Goal: Navigation & Orientation: Find specific page/section

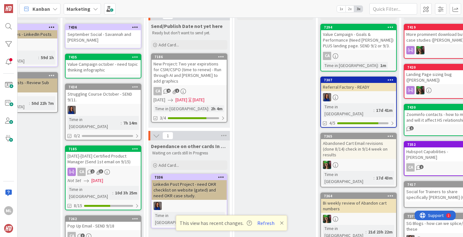
scroll to position [55, 142]
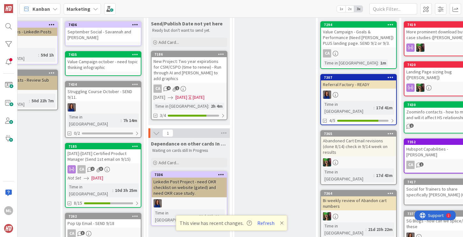
click at [111, 151] on div "[DATE]-[DATE] Certified Product Manager (Send 1st email on 9/15)" at bounding box center [103, 157] width 75 height 14
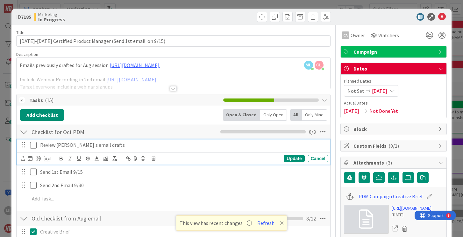
click at [34, 145] on icon at bounding box center [33, 146] width 7 height 8
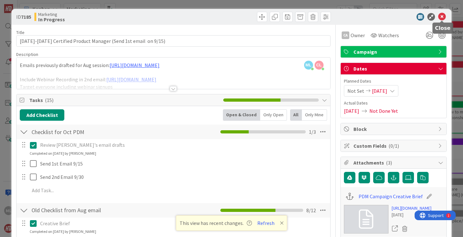
click at [441, 15] on icon at bounding box center [442, 17] width 8 height 8
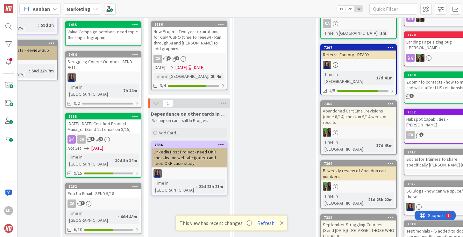
scroll to position [87, 142]
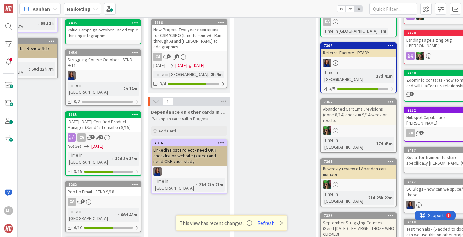
click at [104, 183] on link "7262 Pop Up Email - SEND 9/18 CA 3 Time in [GEOGRAPHIC_DATA] : 66d 48m 6/10" at bounding box center [103, 206] width 76 height 51
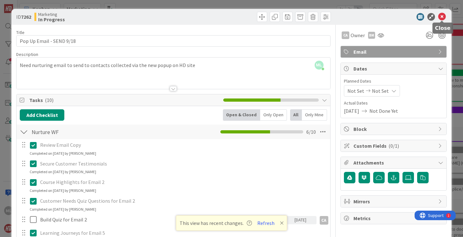
click at [442, 16] on icon at bounding box center [442, 17] width 8 height 8
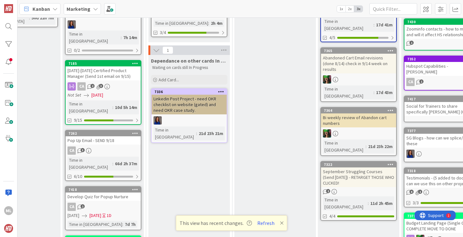
click at [116, 193] on div "Develop Quiz for Popup Nurture" at bounding box center [103, 197] width 75 height 8
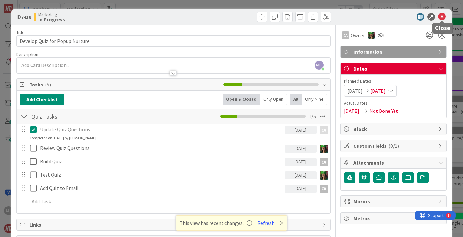
click at [441, 17] on icon at bounding box center [442, 17] width 8 height 8
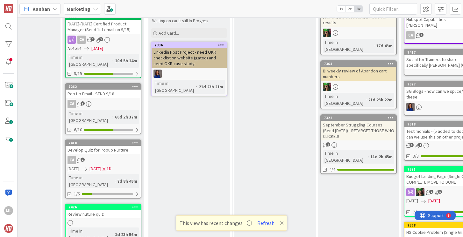
click at [109, 210] on div "Review nuture quiz" at bounding box center [103, 214] width 75 height 8
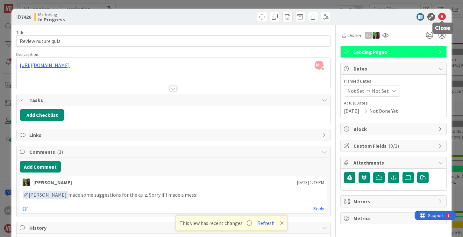
click at [442, 15] on icon at bounding box center [442, 17] width 8 height 8
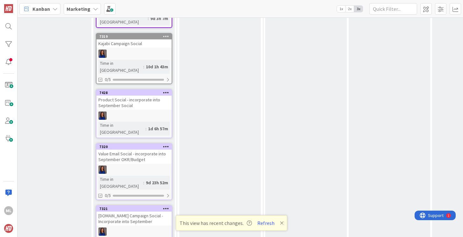
scroll to position [635, 111]
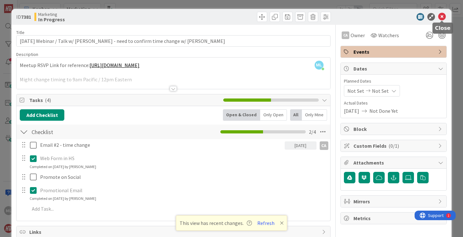
click at [440, 17] on icon at bounding box center [442, 17] width 8 height 8
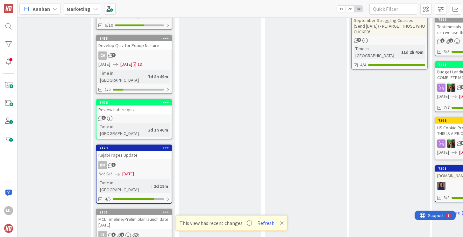
scroll to position [262, 111]
